Goal: Task Accomplishment & Management: Manage account settings

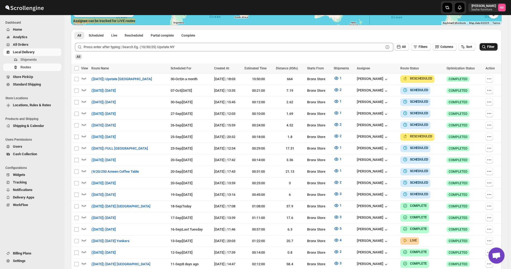
scroll to position [134, 0]
click at [498, 46] on button "Filter" at bounding box center [489, 47] width 18 height 8
click at [337, 193] on icon "button" at bounding box center [337, 194] width 2 height 2
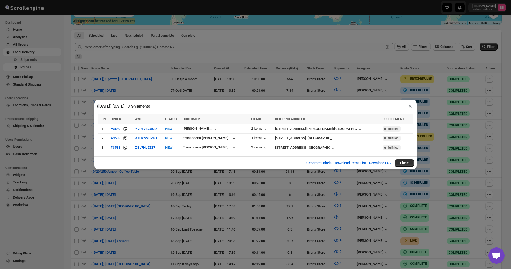
click at [311, 195] on div "([DATE]) [DATE] | 3 Shipments × SN ORDER AWB STATUS CUSTOMER ITEMS SHIPPING ADD…" at bounding box center [255, 134] width 511 height 269
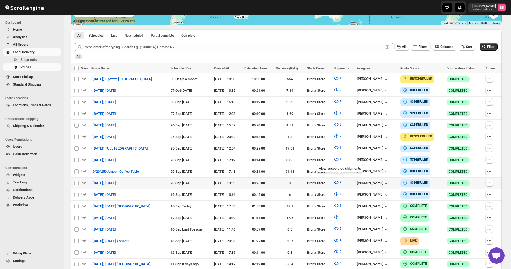
click at [344, 180] on button "2" at bounding box center [338, 182] width 14 height 9
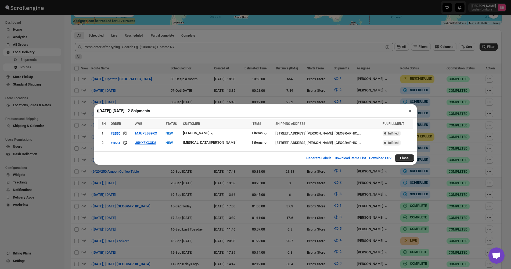
click at [270, 194] on div "([DATE]) [DATE] | 2 Shipments × SN ORDER AWB STATUS CUSTOMER ITEMS SHIPPING ADD…" at bounding box center [255, 134] width 511 height 269
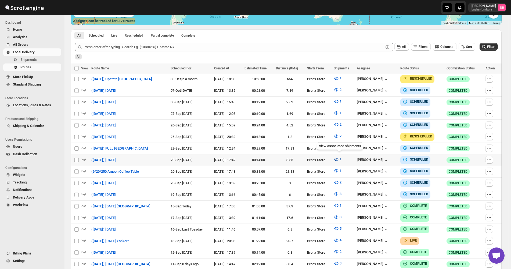
click at [339, 157] on icon "button" at bounding box center [336, 159] width 5 height 5
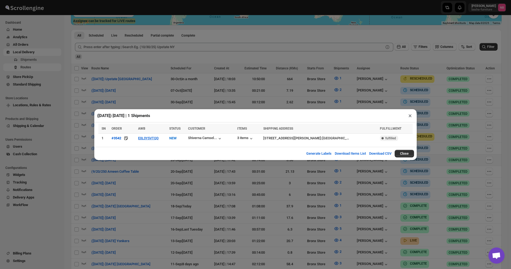
click at [141, 196] on div "([DATE]) [DATE] | 1 Shipments × SN ORDER AWB STATUS CUSTOMER ITEMS SHIPPING ADD…" at bounding box center [255, 134] width 511 height 269
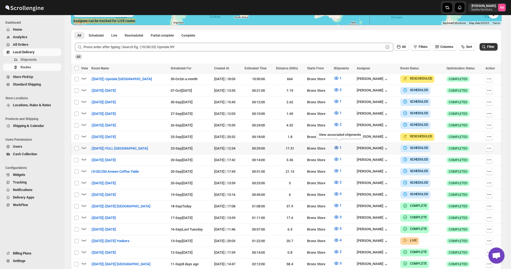
click at [337, 146] on icon "button" at bounding box center [336, 147] width 5 height 5
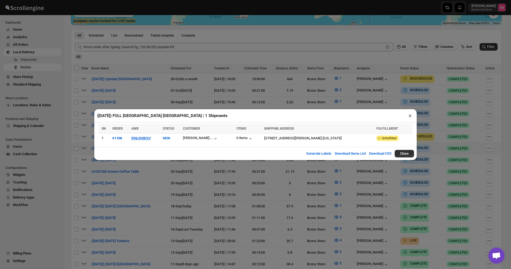
click at [141, 182] on div "([DATE]) FULL [GEOGRAPHIC_DATA] [GEOGRAPHIC_DATA] | 1 Shipments × SN ORDER AWB …" at bounding box center [255, 134] width 511 height 269
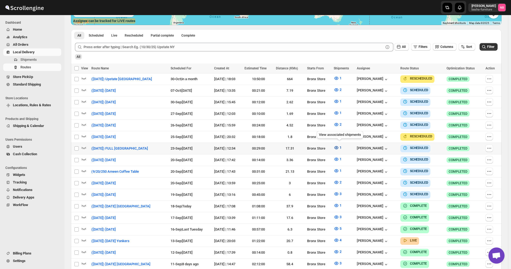
click at [339, 148] on icon "button" at bounding box center [336, 147] width 5 height 5
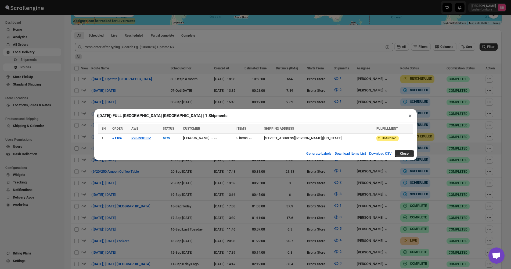
click at [129, 191] on div "([DATE]) FULL [GEOGRAPHIC_DATA] [GEOGRAPHIC_DATA] | 1 Shipments × SN ORDER AWB …" at bounding box center [255, 134] width 511 height 269
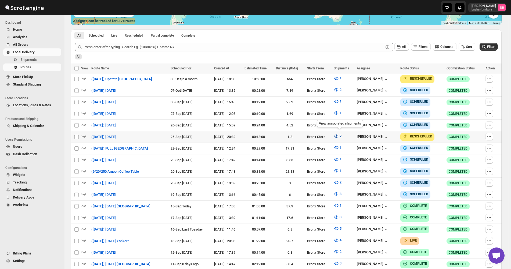
click at [338, 134] on icon "button" at bounding box center [337, 135] width 4 height 3
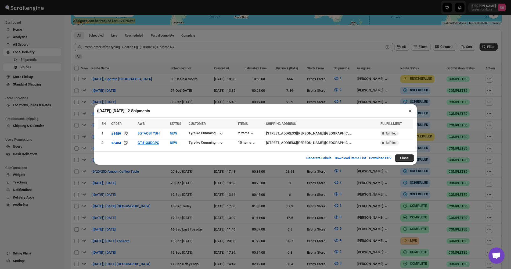
click at [234, 189] on div "([DATE]) [DATE] | 2 Shipments × SN ORDER AWB STATUS CUSTOMER ITEMS SHIPPING ADD…" at bounding box center [255, 134] width 511 height 269
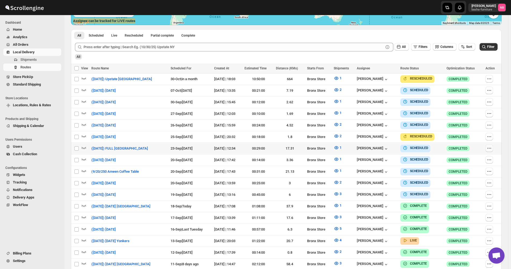
click at [492, 147] on icon "button" at bounding box center [489, 147] width 5 height 5
checkbox input "true"
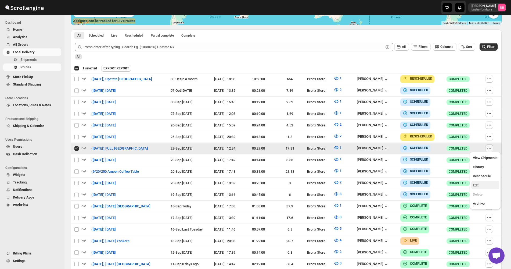
click at [475, 182] on button "Edit" at bounding box center [486, 185] width 28 height 9
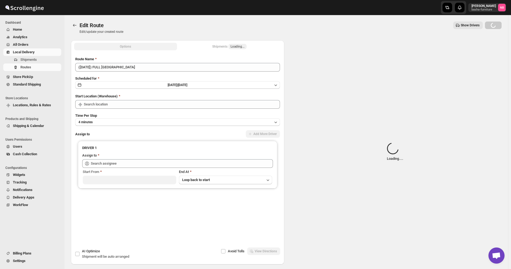
type input "([DATE]) FULL [GEOGRAPHIC_DATA]"
type input "Bronx Store"
type input "[PERSON_NAME] ([EMAIL_ADDRESS][DOMAIN_NAME])"
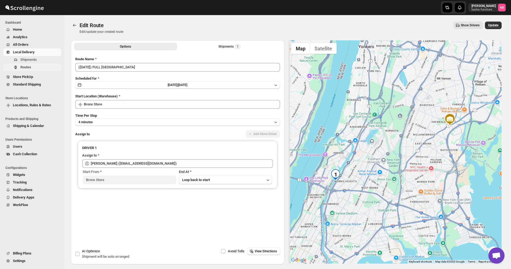
click at [31, 67] on span "Routes" at bounding box center [25, 67] width 11 height 4
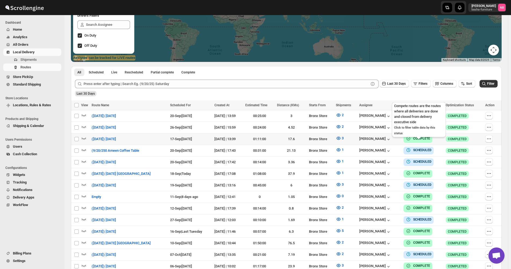
scroll to position [134, 0]
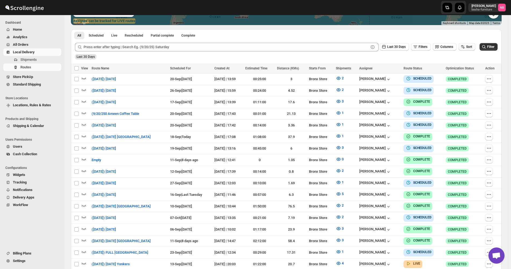
click at [469, 49] on button "Sort" at bounding box center [467, 47] width 17 height 8
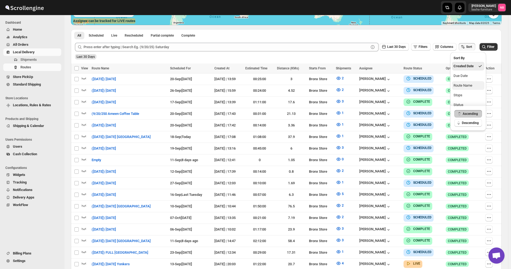
click at [461, 84] on div "Route Name" at bounding box center [463, 85] width 19 height 5
click at [460, 76] on div "Due Date" at bounding box center [461, 75] width 14 height 5
click at [398, 45] on span "Last 30 Days" at bounding box center [397, 47] width 19 height 4
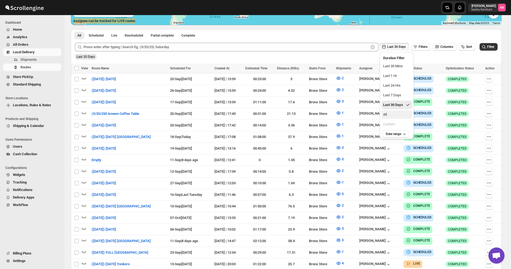
click at [391, 112] on button "All" at bounding box center [397, 114] width 31 height 9
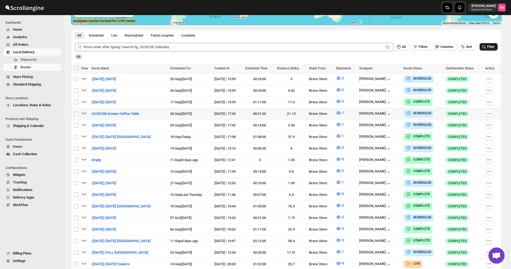
click at [484, 46] on button "Filter" at bounding box center [489, 47] width 18 height 8
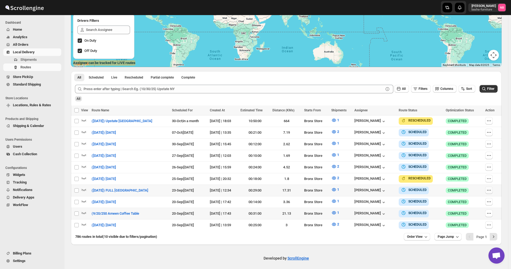
click at [491, 188] on icon "button" at bounding box center [489, 189] width 5 height 5
checkbox input "true"
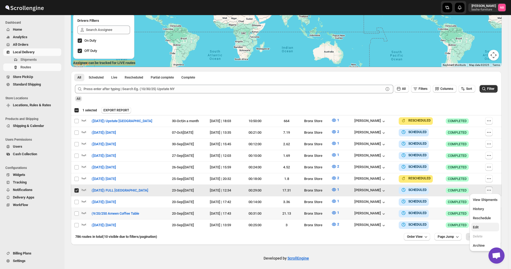
click at [479, 227] on span "Edit" at bounding box center [485, 227] width 25 height 5
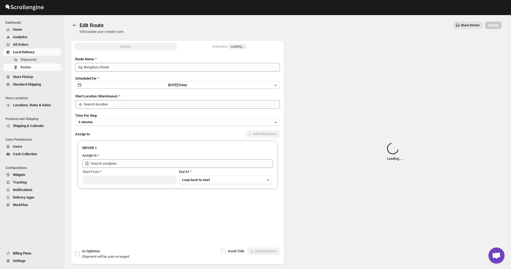
type input "([DATE]) FULL [GEOGRAPHIC_DATA]"
type input "Bronx Store"
type input "[PERSON_NAME] ([EMAIL_ADDRESS][DOMAIN_NAME])"
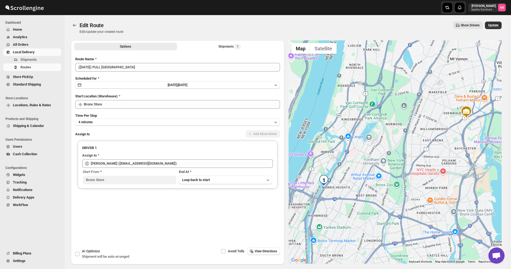
click at [221, 51] on div "Options Shipments 1 More views Options Shipments 1 More views" at bounding box center [178, 46] width 214 height 12
click at [222, 46] on div "Shipments 1" at bounding box center [230, 46] width 22 height 5
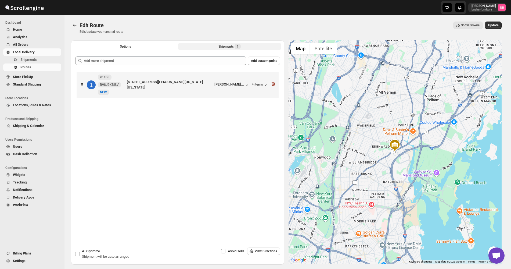
click at [276, 87] on div at bounding box center [273, 84] width 5 height 7
click at [272, 82] on icon "button" at bounding box center [273, 83] width 5 height 5
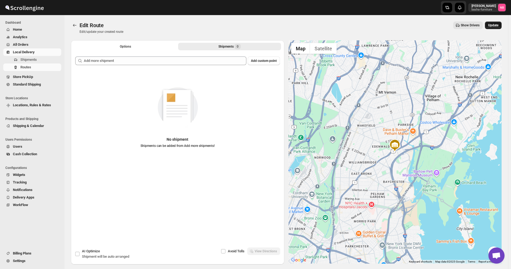
click at [502, 25] on button "Update" at bounding box center [493, 26] width 17 height 8
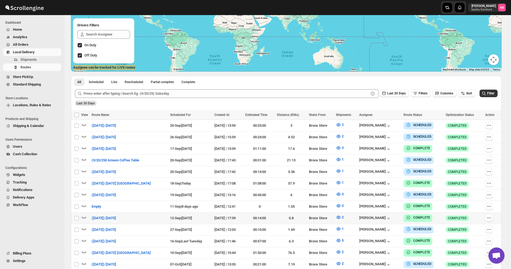
scroll to position [71, 0]
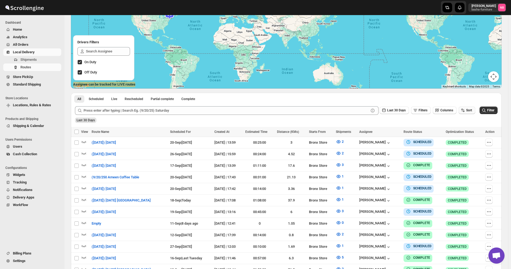
click at [466, 112] on icon "button" at bounding box center [463, 110] width 5 height 5
click at [461, 131] on div "Created Date" at bounding box center [464, 129] width 20 height 5
click at [458, 138] on div "Due Date" at bounding box center [461, 139] width 14 height 5
click at [408, 116] on div "Last 30 Days" at bounding box center [286, 118] width 424 height 9
click at [404, 114] on button "Last 30 Days" at bounding box center [394, 110] width 29 height 8
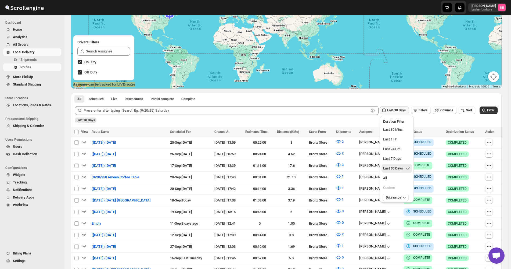
click at [394, 176] on button "All" at bounding box center [397, 178] width 31 height 9
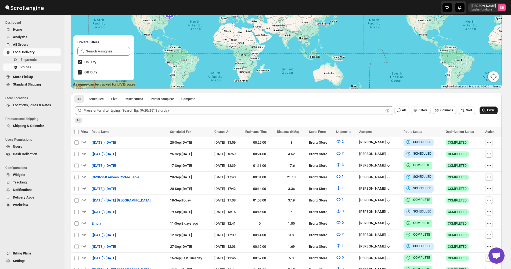
click at [485, 110] on icon "submit" at bounding box center [484, 110] width 5 height 5
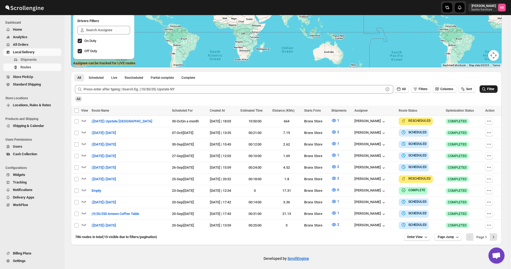
scroll to position [93, 0]
click at [492, 188] on icon "button" at bounding box center [489, 189] width 5 height 5
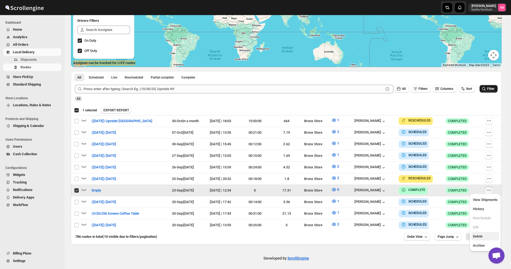
click at [479, 235] on span "Delete" at bounding box center [478, 236] width 10 height 4
checkbox input "false"
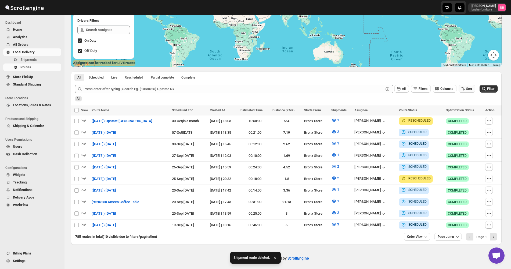
click at [468, 91] on button "Sort" at bounding box center [467, 89] width 17 height 8
click at [428, 245] on div "Developed by ScrollEngine" at bounding box center [287, 258] width 444 height 27
click at [419, 234] on span "Order View" at bounding box center [415, 236] width 16 height 4
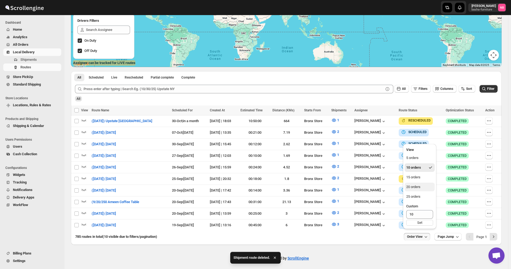
click at [418, 186] on div "20 orders" at bounding box center [414, 186] width 14 height 5
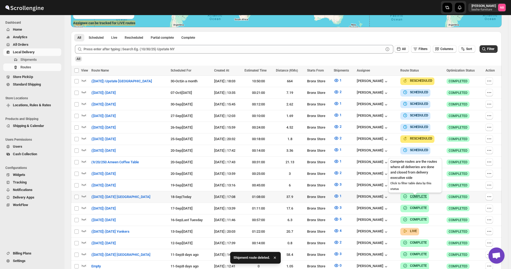
scroll to position [134, 0]
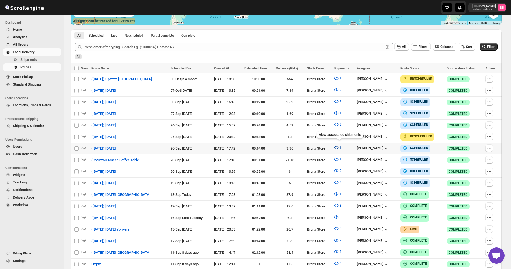
click at [337, 143] on button "1" at bounding box center [338, 147] width 14 height 9
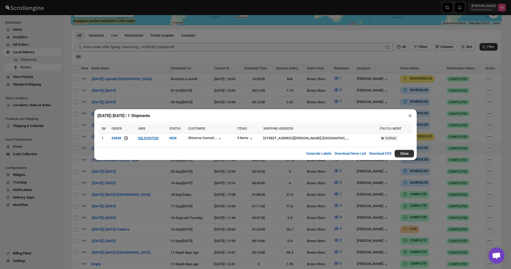
click at [143, 198] on div "([DATE]) [DATE] | 1 Shipments × SN ORDER AWB STATUS CUSTOMER ITEMS SHIPPING ADD…" at bounding box center [255, 134] width 511 height 269
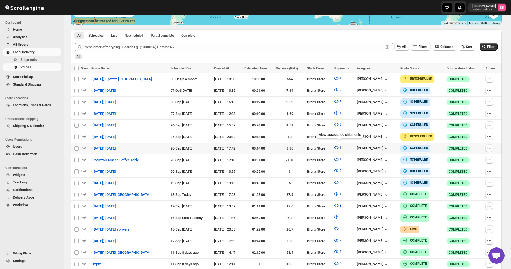
click at [339, 145] on icon "button" at bounding box center [336, 147] width 5 height 5
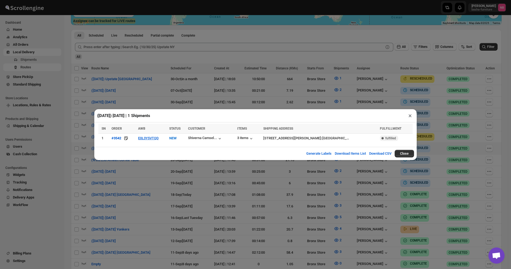
click at [140, 177] on div "([DATE]) [DATE] | 1 Shipments × SN ORDER AWB STATUS CUSTOMER ITEMS SHIPPING ADD…" at bounding box center [255, 134] width 511 height 269
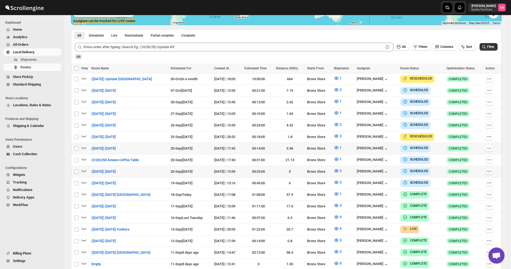
click at [492, 171] on icon "button" at bounding box center [489, 171] width 5 height 5
checkbox input "true"
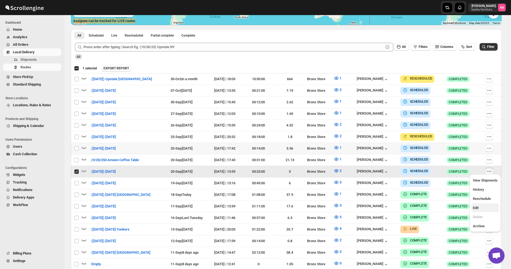
click at [483, 205] on span "Edit" at bounding box center [485, 207] width 25 height 5
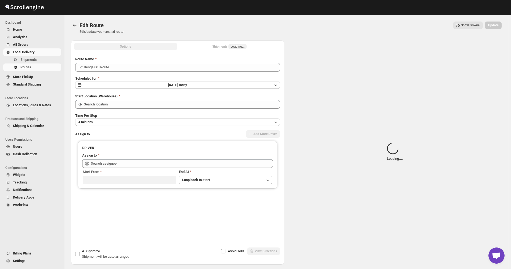
type input "([DATE]) [DATE]"
type input "Bronx Store"
type input "[PERSON_NAME] ([EMAIL_ADDRESS][DOMAIN_NAME])"
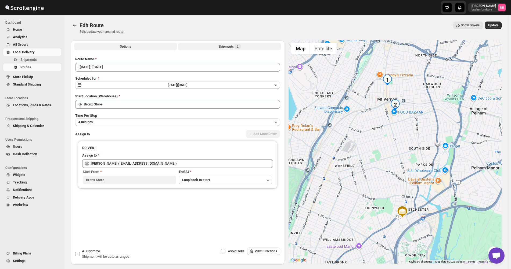
click at [218, 49] on button "Shipments 2" at bounding box center [229, 47] width 103 height 8
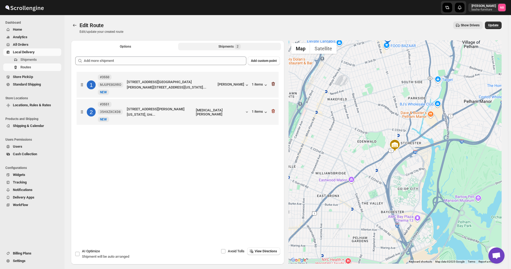
click at [275, 84] on icon "button" at bounding box center [273, 84] width 3 height 4
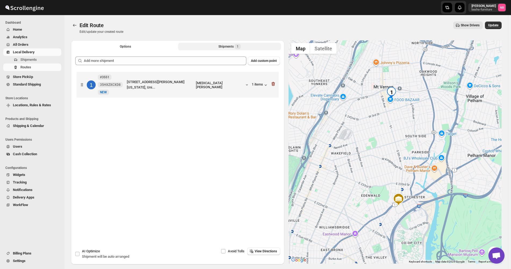
click at [275, 84] on icon "button" at bounding box center [273, 84] width 3 height 4
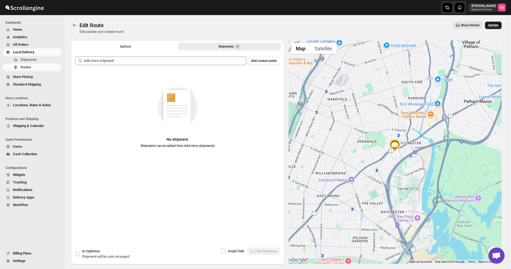
click at [497, 23] on button "Update" at bounding box center [493, 26] width 17 height 8
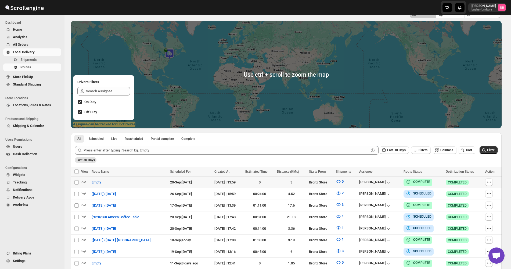
scroll to position [108, 0]
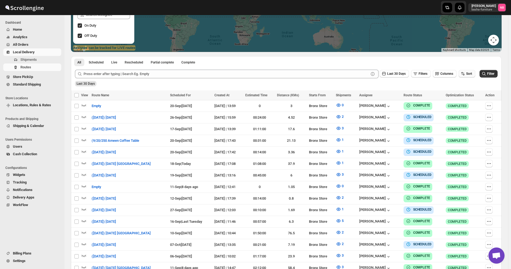
click at [472, 72] on span "Sort" at bounding box center [470, 74] width 6 height 4
click at [467, 100] on div "Due Date" at bounding box center [461, 102] width 14 height 5
click at [405, 75] on span "Last 30 Days" at bounding box center [397, 74] width 19 height 4
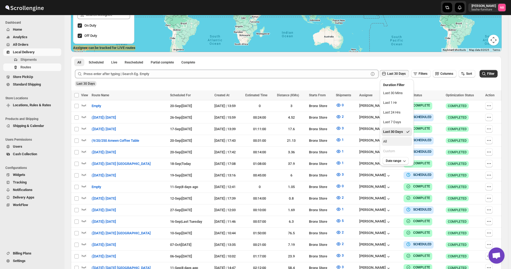
click at [392, 141] on button "All" at bounding box center [397, 141] width 31 height 9
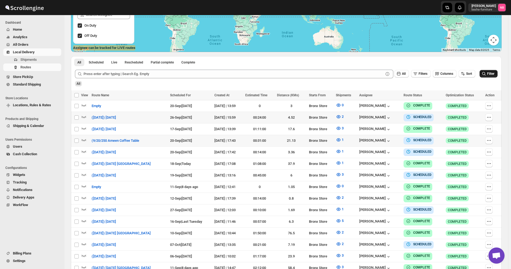
click at [495, 75] on span "Filter" at bounding box center [491, 74] width 7 height 4
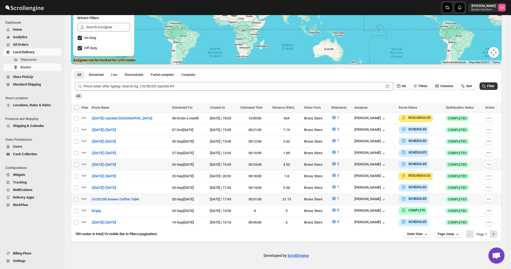
scroll to position [93, 0]
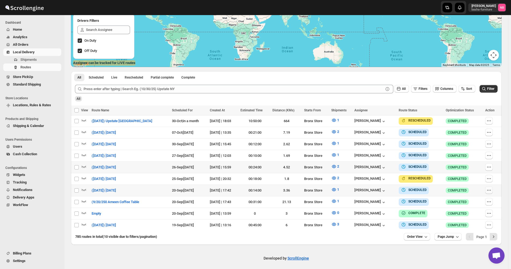
click at [490, 187] on icon "button" at bounding box center [489, 189] width 5 height 5
checkbox input "true"
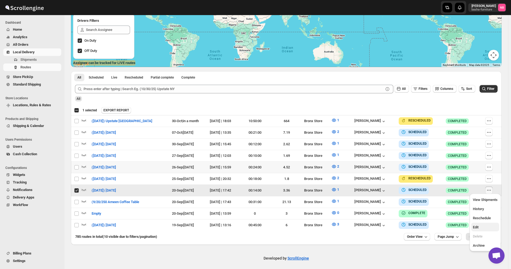
click at [478, 226] on span "Edit" at bounding box center [476, 227] width 6 height 4
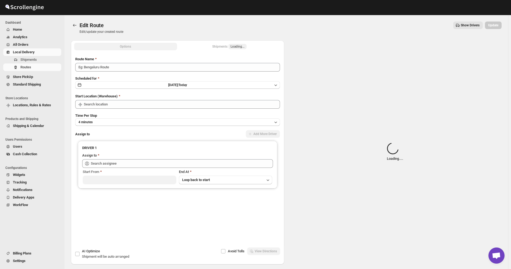
type input "([DATE]) [DATE]"
type input "Bronx Store"
type input "[PERSON_NAME] ([EMAIL_ADDRESS][DOMAIN_NAME])"
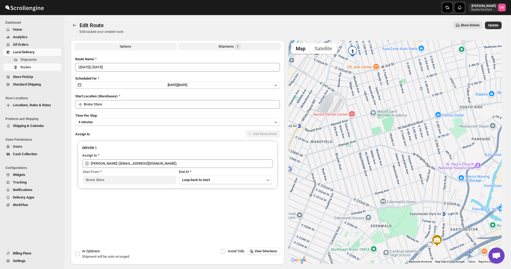
click at [239, 47] on span "1" at bounding box center [238, 46] width 2 height 4
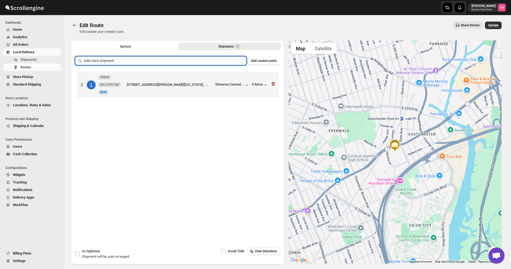
click at [218, 61] on input "text" at bounding box center [165, 60] width 163 height 9
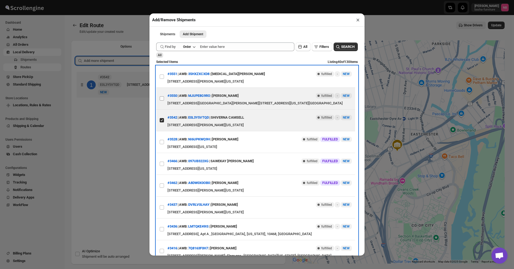
click at [162, 96] on label "View details for 68cc484d39c4c993ff1a0da8" at bounding box center [161, 99] width 11 height 22
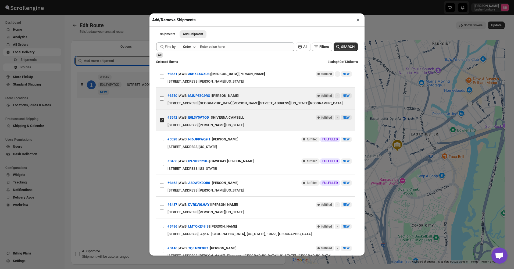
click at [162, 96] on input "View details for 68cc484d39c4c993ff1a0da8" at bounding box center [162, 98] width 4 height 4
checkbox input "true"
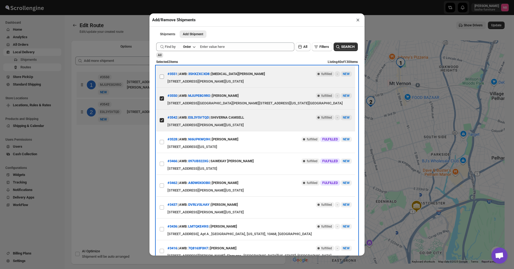
click at [164, 83] on label "View details for 68cc484739c4c993ff1a0da6" at bounding box center [161, 77] width 11 height 22
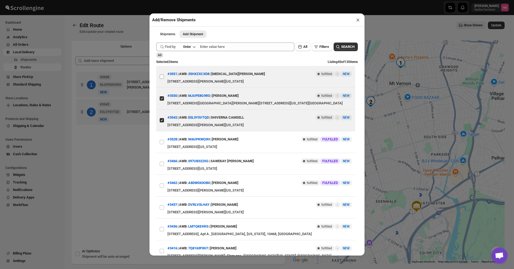
click at [164, 79] on input "View details for 68cc484739c4c993ff1a0da6" at bounding box center [162, 76] width 4 height 4
checkbox input "true"
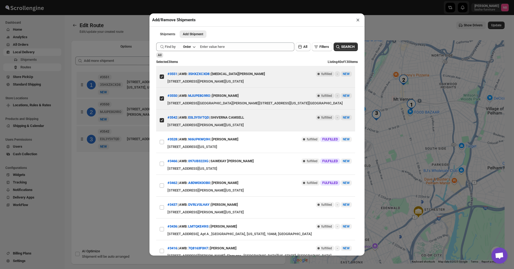
click at [129, 166] on div "Add/Remove Shipments × Shipments Add Shipment More views Shipments Add Shipment…" at bounding box center [257, 134] width 514 height 269
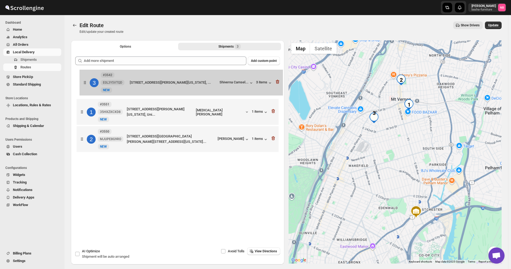
drag, startPoint x: 192, startPoint y: 145, endPoint x: 195, endPoint y: 85, distance: 59.8
click at [195, 85] on div "1 #3551 35HXZXCXD8 New [GEOGRAPHIC_DATA][STREET_ADDRESS][PERSON_NAME][US_STATE]…" at bounding box center [177, 112] width 205 height 84
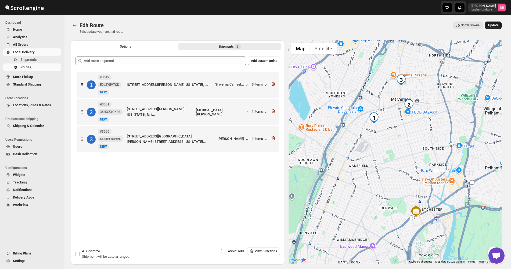
click at [495, 25] on span "Update" at bounding box center [494, 25] width 10 height 4
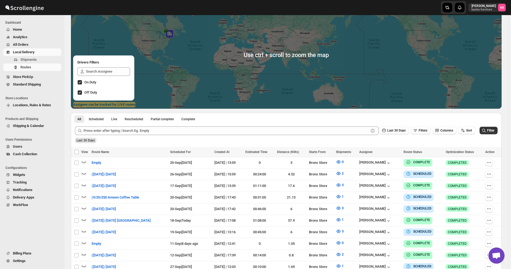
scroll to position [108, 0]
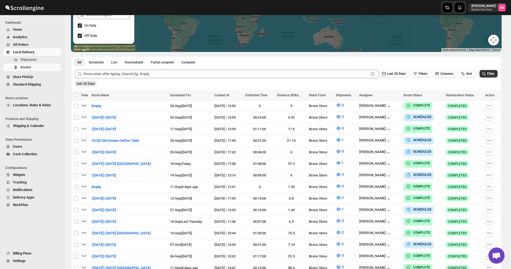
click at [477, 79] on div "Last 30 Days" at bounding box center [286, 81] width 424 height 9
click at [475, 76] on button "Sort" at bounding box center [467, 74] width 17 height 8
click at [471, 98] on button "Due Date" at bounding box center [468, 102] width 33 height 9
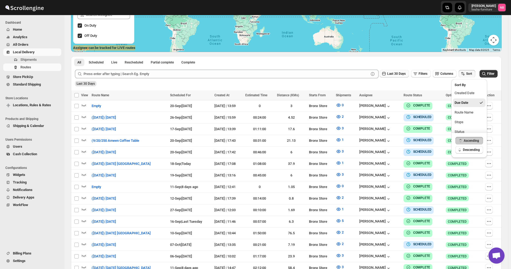
click at [406, 72] on span "Last 30 Days" at bounding box center [397, 74] width 19 height 4
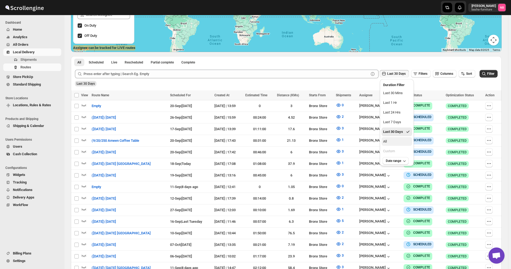
click at [396, 142] on button "All" at bounding box center [397, 141] width 31 height 9
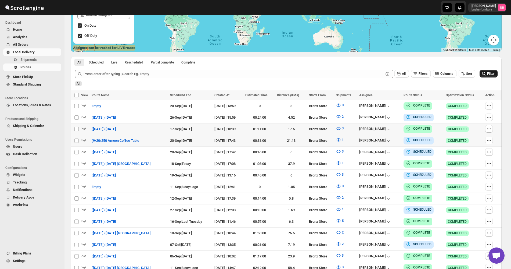
click at [487, 73] on icon "submit" at bounding box center [484, 73] width 5 height 5
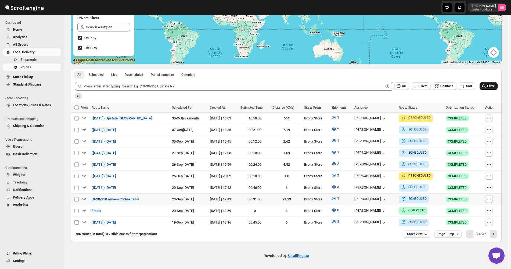
scroll to position [93, 0]
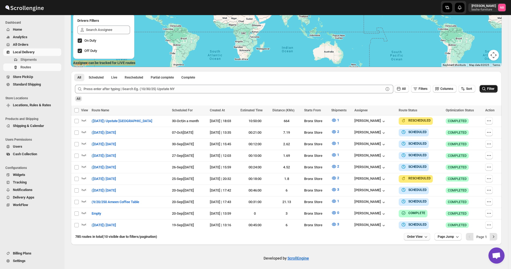
click at [423, 234] on span "Order View" at bounding box center [415, 236] width 16 height 4
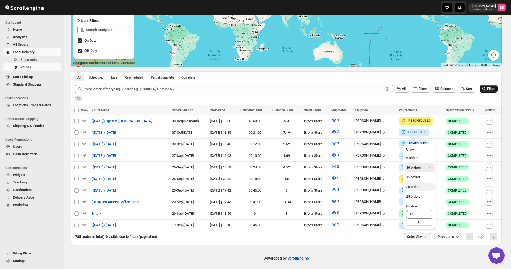
click at [421, 186] on div "20 orders" at bounding box center [414, 186] width 14 height 5
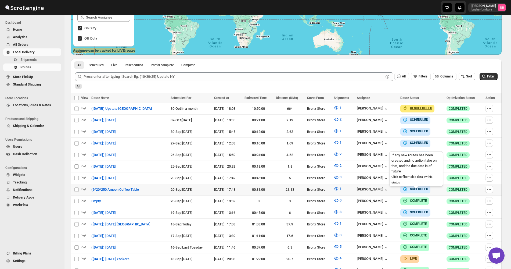
scroll to position [134, 0]
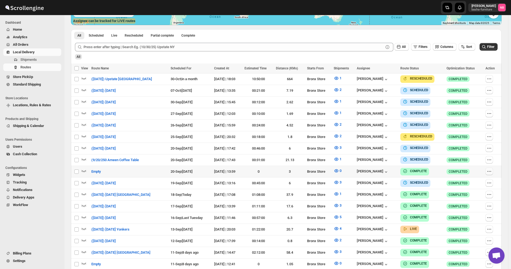
click at [490, 169] on icon "button" at bounding box center [489, 171] width 5 height 5
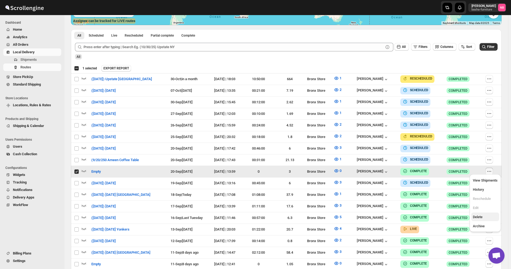
click at [485, 220] on button "Delete" at bounding box center [486, 216] width 28 height 9
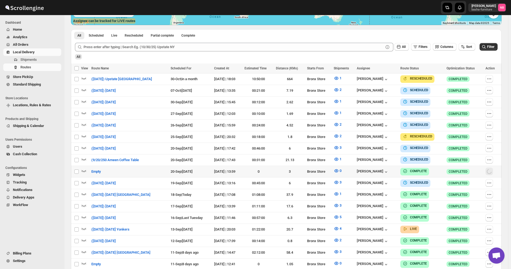
checkbox input "false"
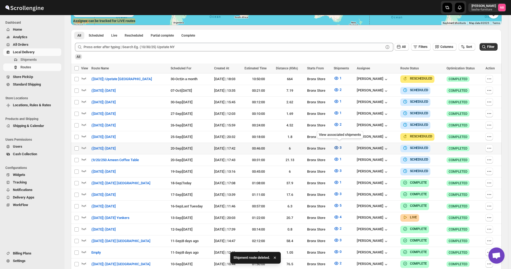
click at [339, 143] on button "3" at bounding box center [338, 147] width 14 height 9
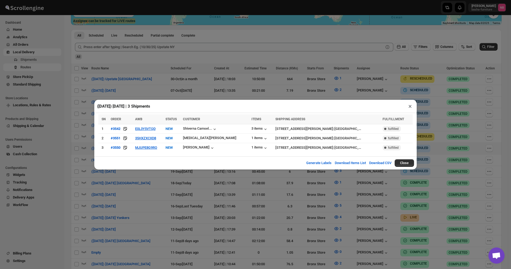
click at [177, 195] on div "([DATE]) [DATE] | 3 Shipments × SN ORDER AWB STATUS CUSTOMER ITEMS SHIPPING ADD…" at bounding box center [255, 134] width 511 height 269
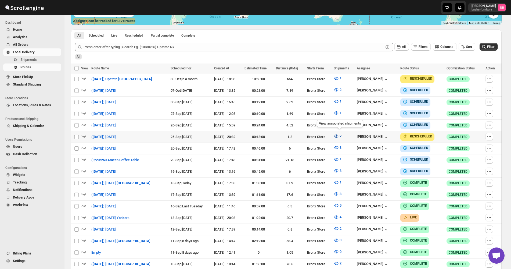
click at [339, 133] on icon "button" at bounding box center [336, 135] width 5 height 5
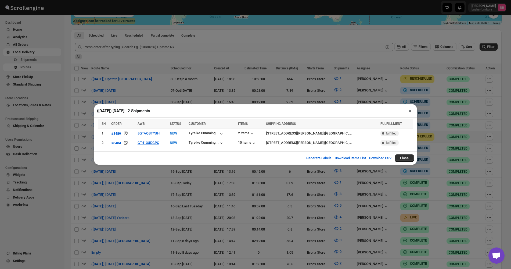
click at [145, 186] on div "([DATE]) [DATE] | 2 Shipments × SN ORDER AWB STATUS CUSTOMER ITEMS SHIPPING ADD…" at bounding box center [255, 134] width 511 height 269
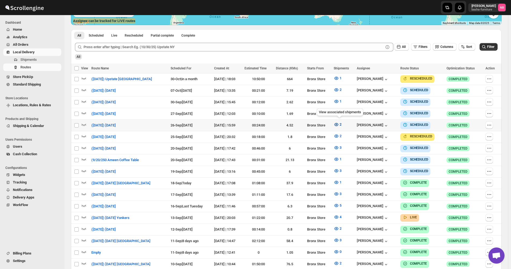
click at [339, 124] on icon "button" at bounding box center [336, 124] width 5 height 5
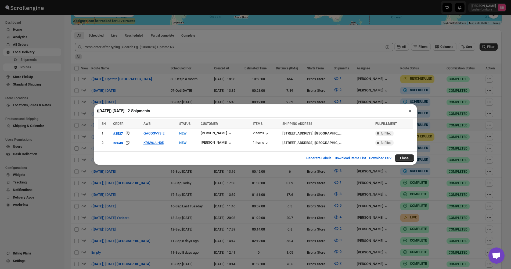
click at [140, 182] on div "([DATE]) [DATE] | 2 Shipments × SN ORDER AWB STATUS CUSTOMER ITEMS SHIPPING ADD…" at bounding box center [255, 134] width 511 height 269
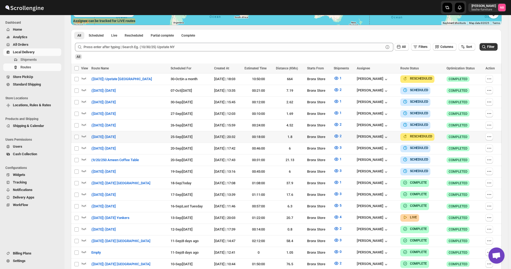
click at [214, 134] on div "[DATE] | 20:32" at bounding box center [227, 136] width 27 height 5
